Goal: Find contact information: Find contact information

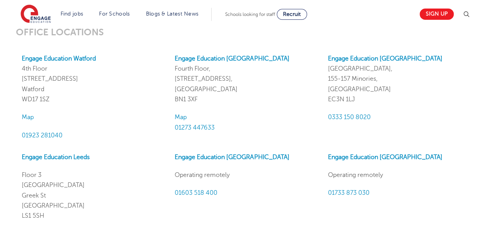
scroll to position [689, 0]
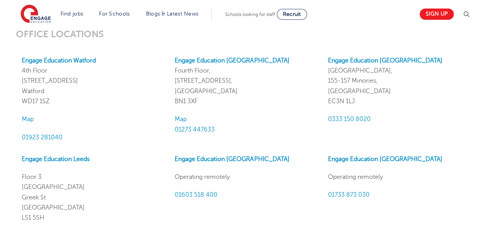
drag, startPoint x: 326, startPoint y: 68, endPoint x: 363, endPoint y: 99, distance: 48.5
click at [363, 99] on div "Engage Education [GEOGRAPHIC_DATA], [STREET_ADDRESS] 0333 150 8020" at bounding box center [398, 98] width 153 height 87
copy p "[STREET_ADDRESS]"
drag, startPoint x: 378, startPoint y: 119, endPoint x: 327, endPoint y: 118, distance: 50.9
click at [327, 118] on div "Engage Education [GEOGRAPHIC_DATA], [STREET_ADDRESS] 0333 150 8020" at bounding box center [398, 98] width 153 height 87
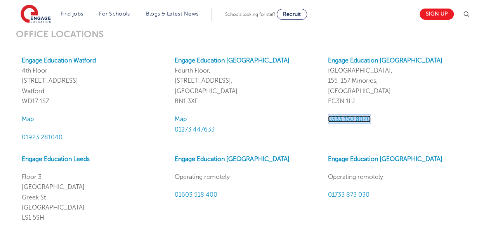
copy span "0333 150 8020"
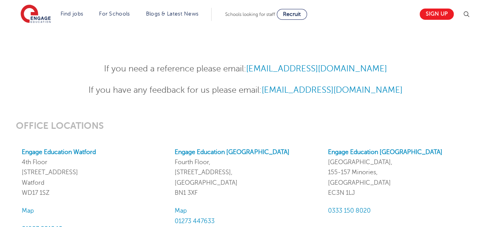
scroll to position [602, 0]
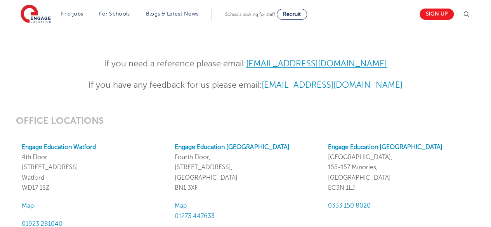
drag, startPoint x: 393, startPoint y: 62, endPoint x: 253, endPoint y: 68, distance: 140.0
click at [253, 68] on p "If you need a reference please email: [EMAIL_ADDRESS][DOMAIN_NAME]" at bounding box center [245, 64] width 381 height 14
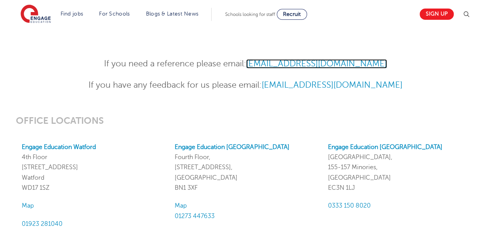
copy link "[EMAIL_ADDRESS][DOMAIN_NAME]"
